Goal: Task Accomplishment & Management: Manage account settings

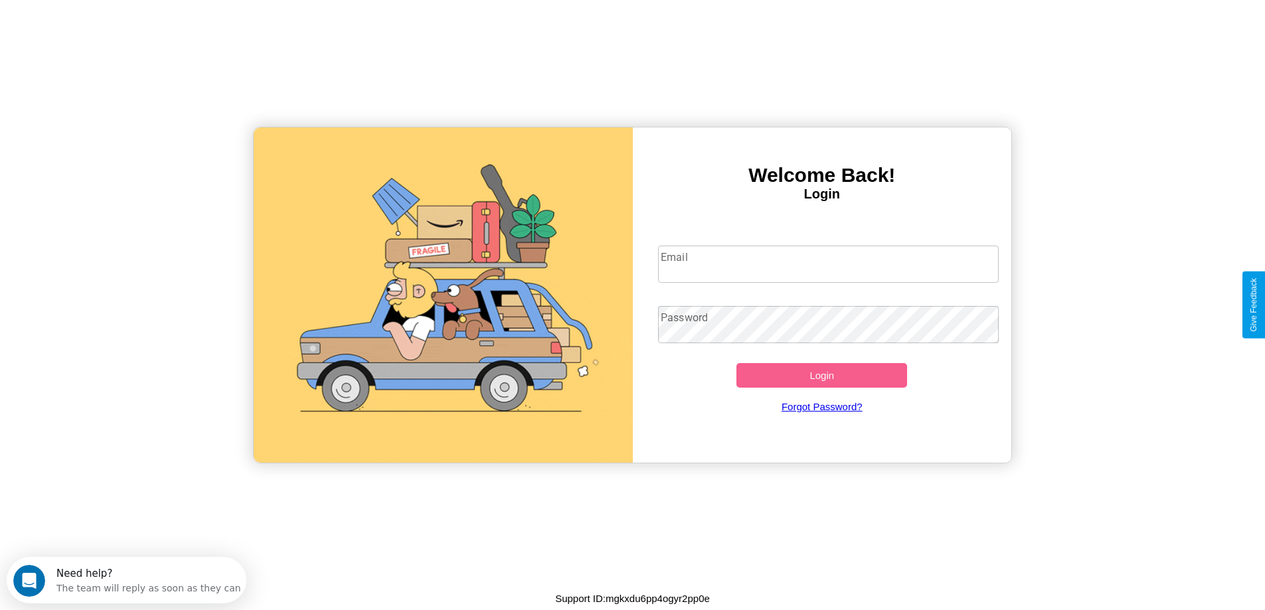
click at [828, 264] on input "Email" at bounding box center [828, 264] width 341 height 37
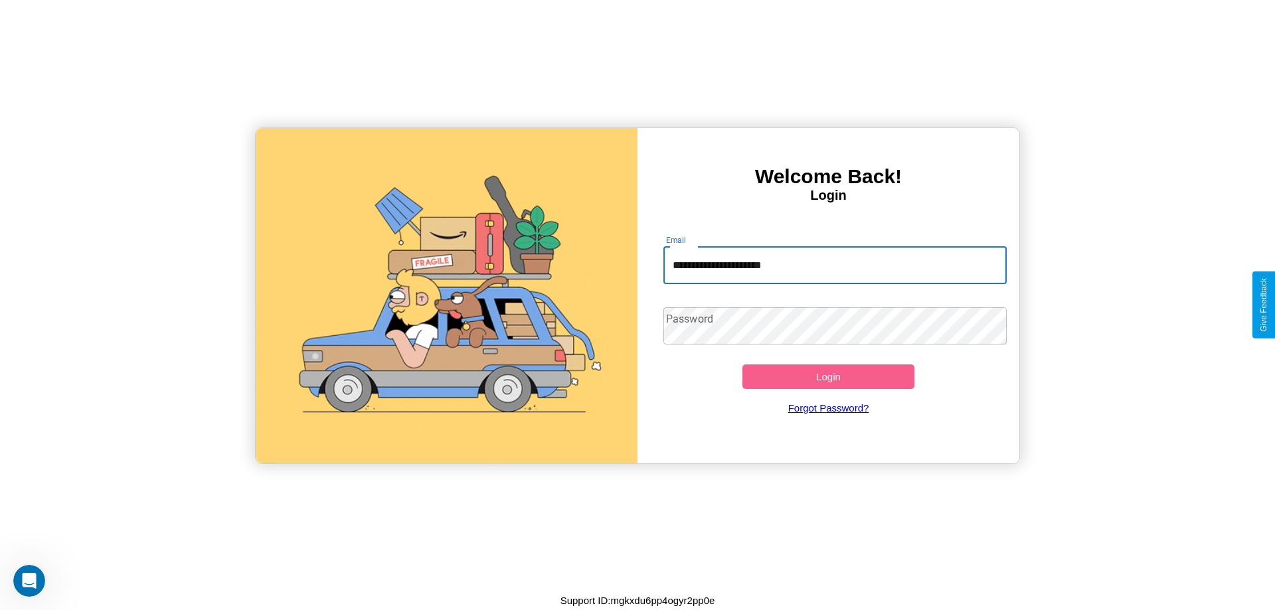
type input "**********"
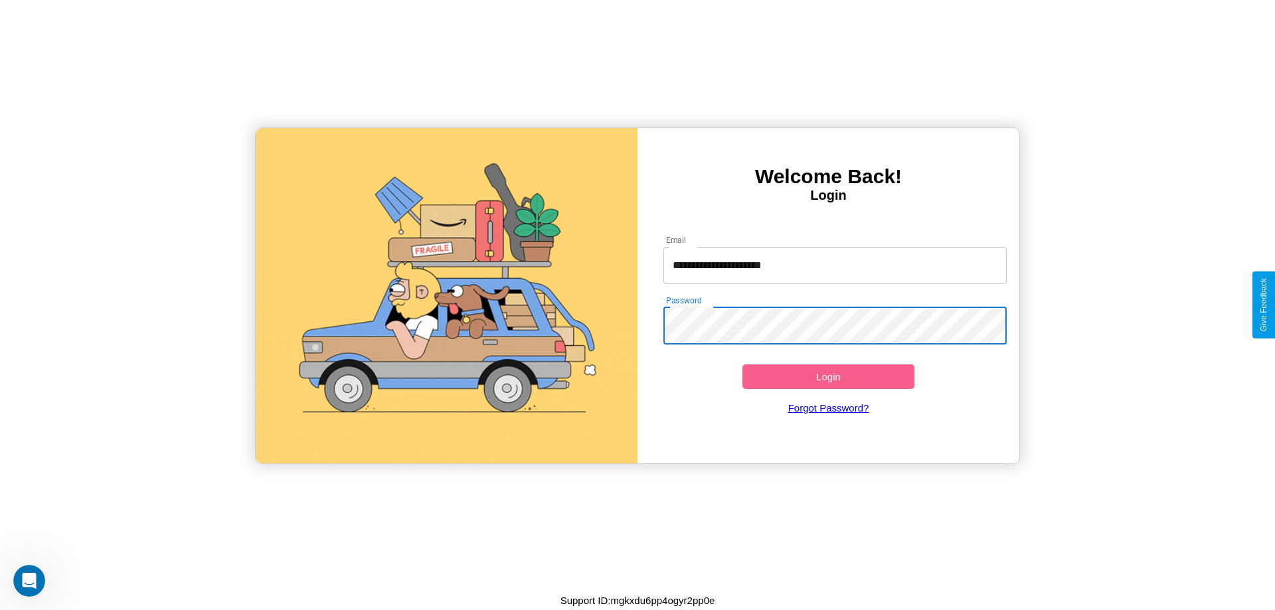
click at [828, 377] on button "Login" at bounding box center [829, 377] width 172 height 25
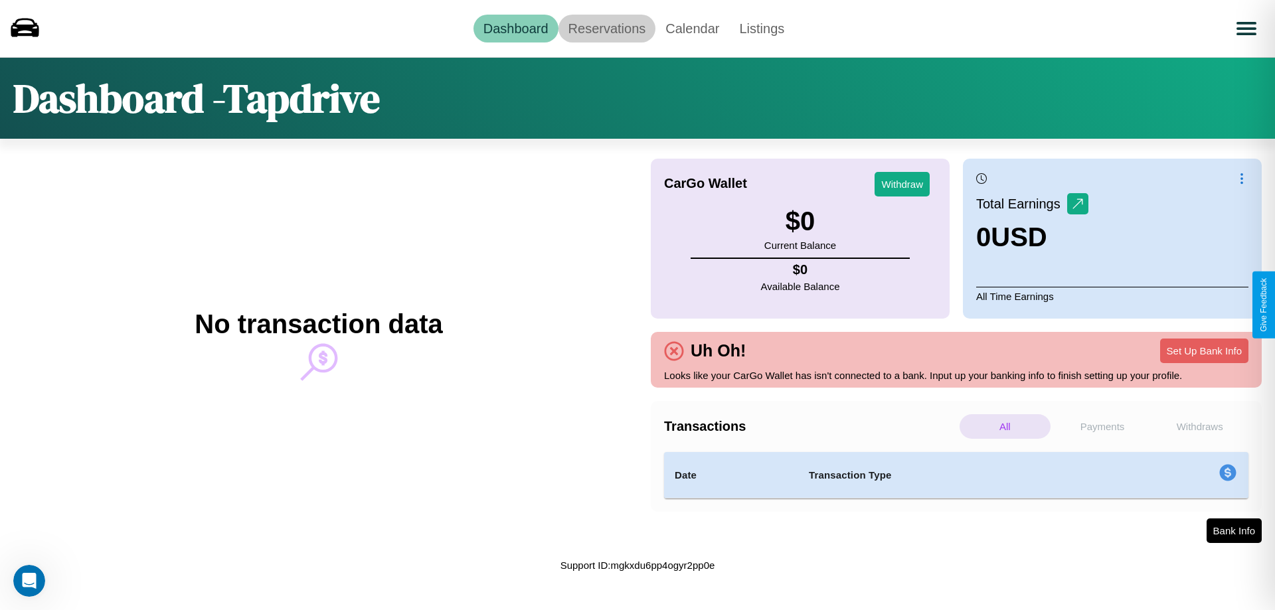
click at [606, 28] on link "Reservations" at bounding box center [608, 29] width 98 height 28
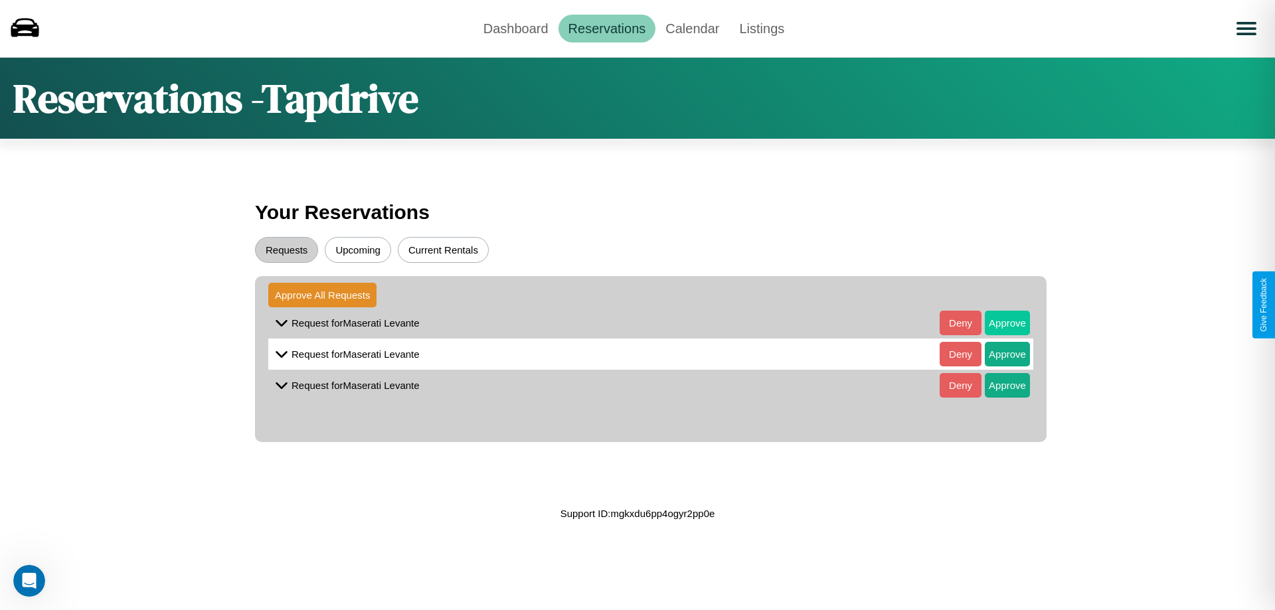
click at [998, 323] on button "Approve" at bounding box center [1007, 323] width 45 height 25
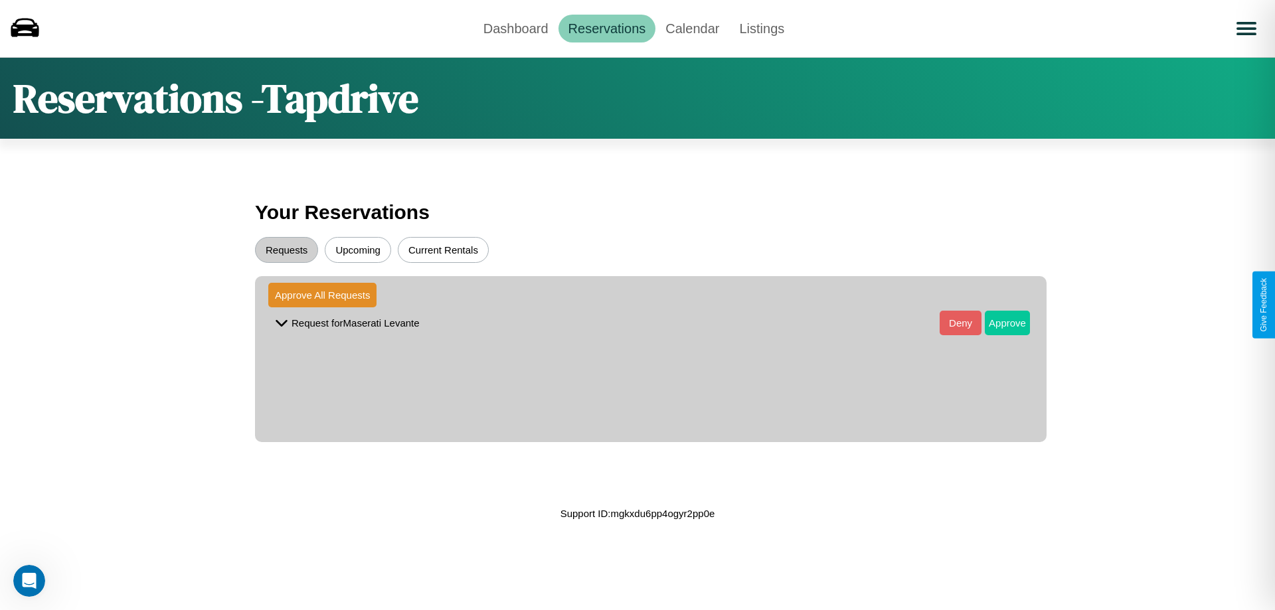
click at [998, 323] on button "Approve" at bounding box center [1007, 323] width 45 height 25
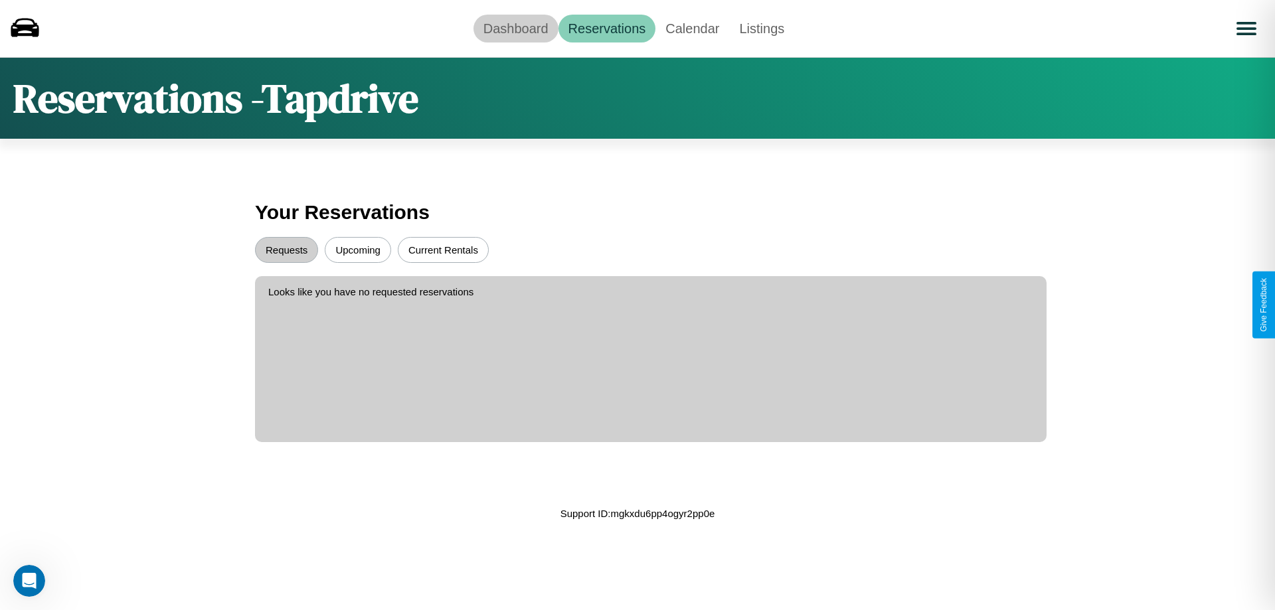
click at [515, 28] on link "Dashboard" at bounding box center [516, 29] width 85 height 28
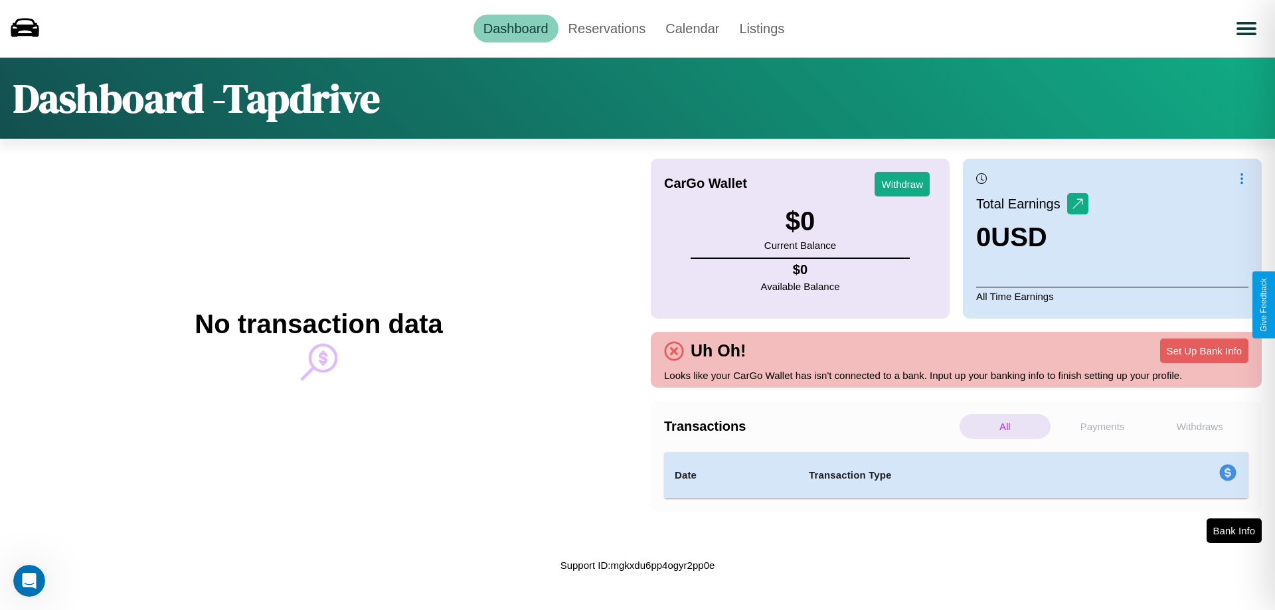
click at [1103, 426] on p "Payments" at bounding box center [1102, 426] width 91 height 25
click at [1005, 426] on p "All" at bounding box center [1005, 426] width 91 height 25
